Goal: Task Accomplishment & Management: Use online tool/utility

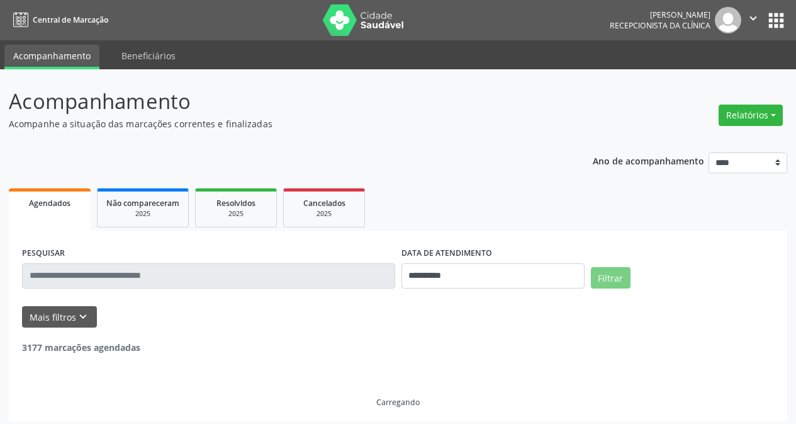
click at [744, 115] on button "Relatórios" at bounding box center [751, 114] width 64 height 21
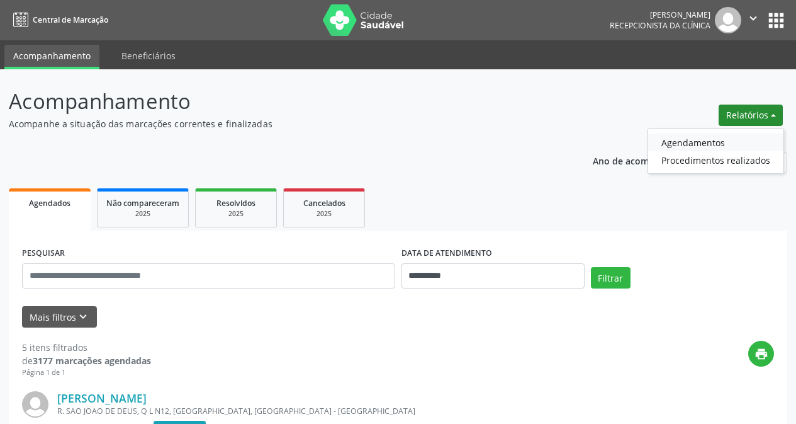
click at [693, 141] on link "Agendamentos" at bounding box center [715, 142] width 135 height 18
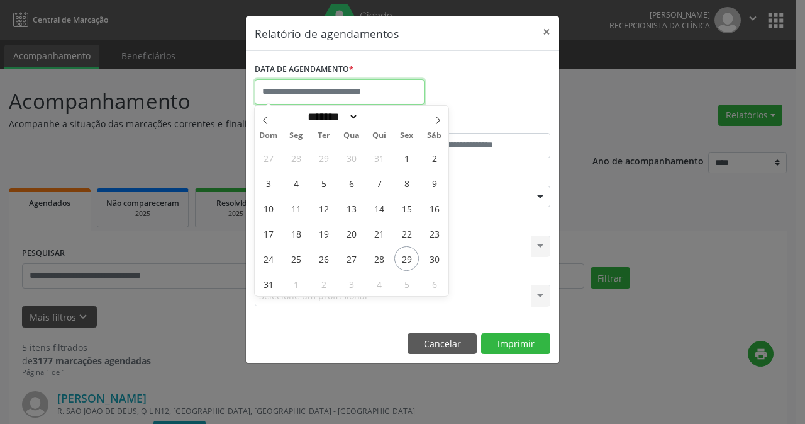
click at [351, 86] on input "text" at bounding box center [340, 91] width 170 height 25
click at [438, 118] on icon at bounding box center [438, 120] width 4 height 8
select select "*"
click at [296, 159] on span "1" at bounding box center [296, 157] width 25 height 25
type input "**********"
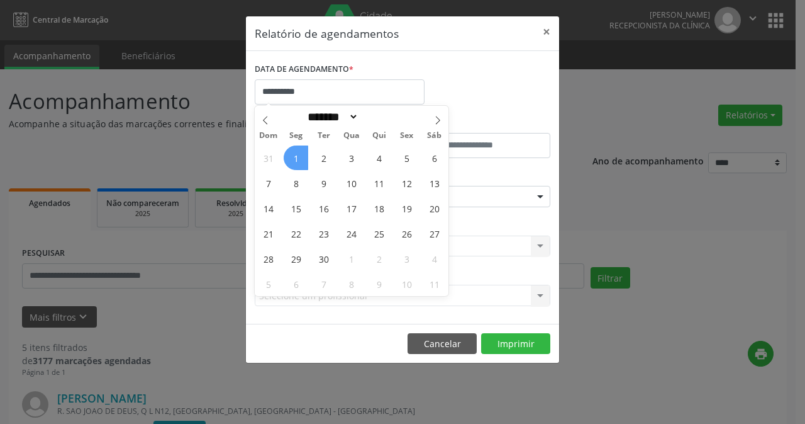
click at [296, 159] on span "1" at bounding box center [296, 157] width 25 height 25
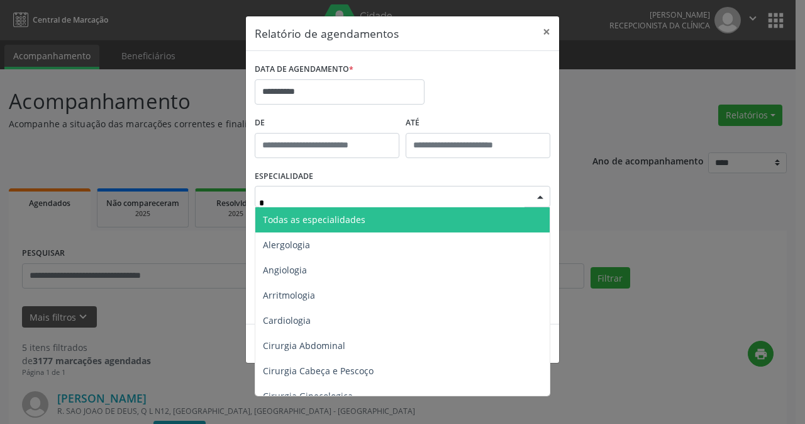
type input "**"
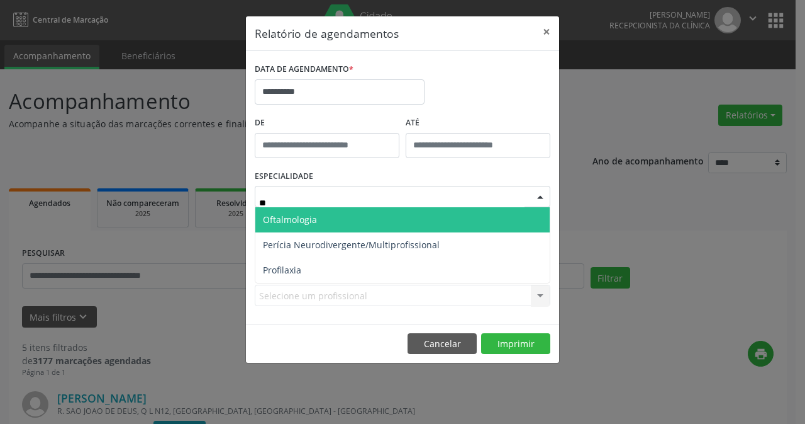
click at [324, 216] on span "Oftalmologia" at bounding box center [402, 219] width 295 height 25
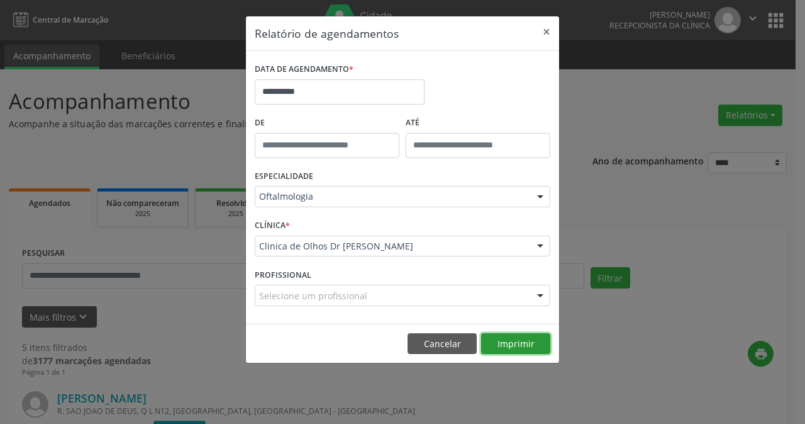
click at [521, 342] on button "Imprimir" at bounding box center [515, 343] width 69 height 21
